Goal: Information Seeking & Learning: Learn about a topic

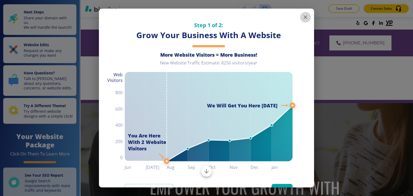
click at [304, 17] on icon "button" at bounding box center [306, 17] width 4 height 4
